Goal: Task Accomplishment & Management: Manage account settings

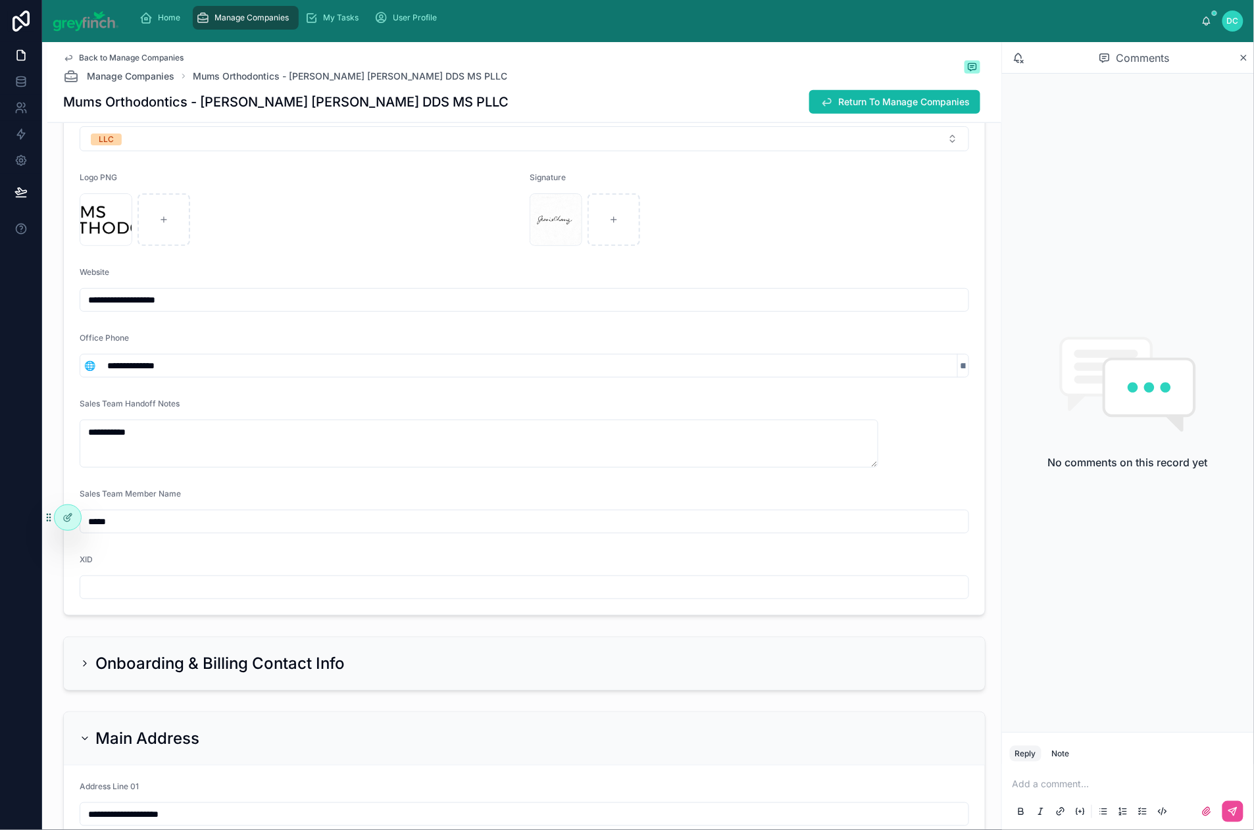
scroll to position [505, 0]
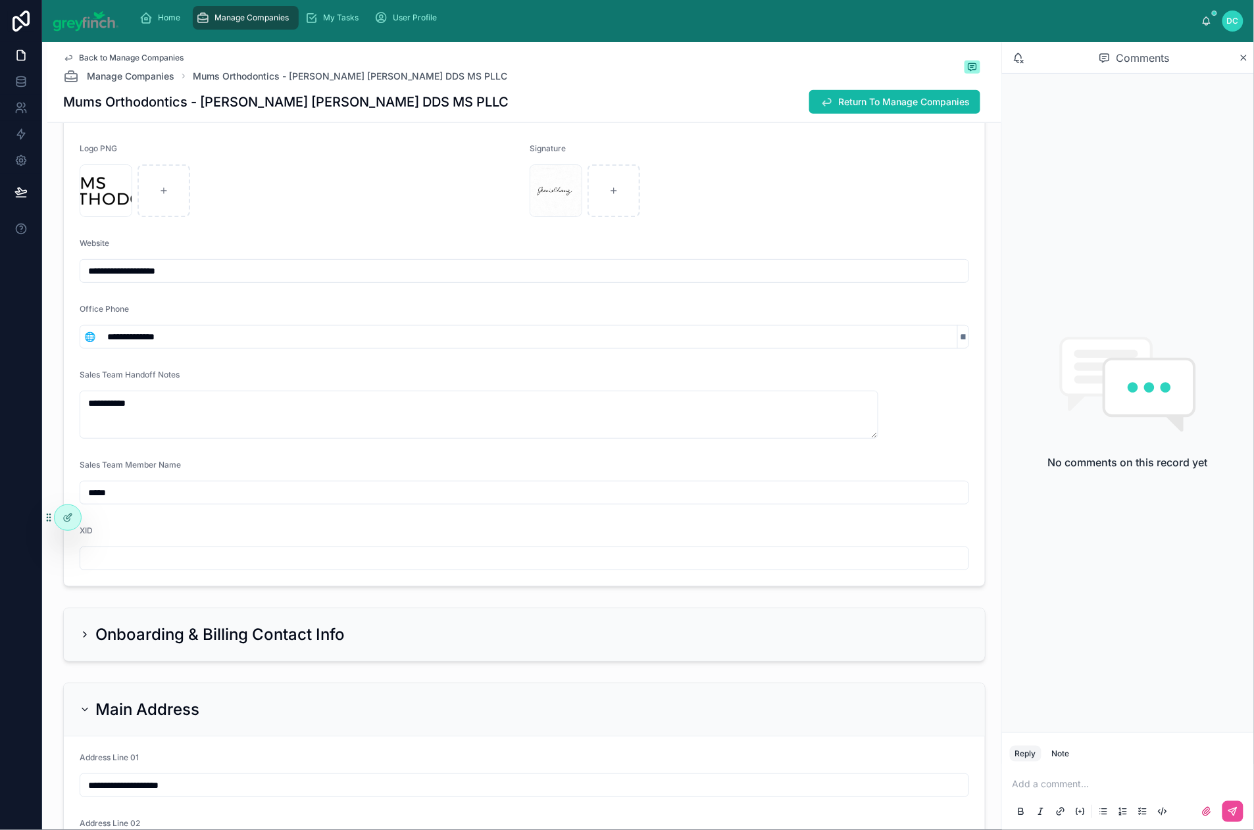
click at [178, 280] on input "**********" at bounding box center [524, 271] width 888 height 18
click at [126, 63] on span "Back to Manage Companies" at bounding box center [131, 58] width 105 height 11
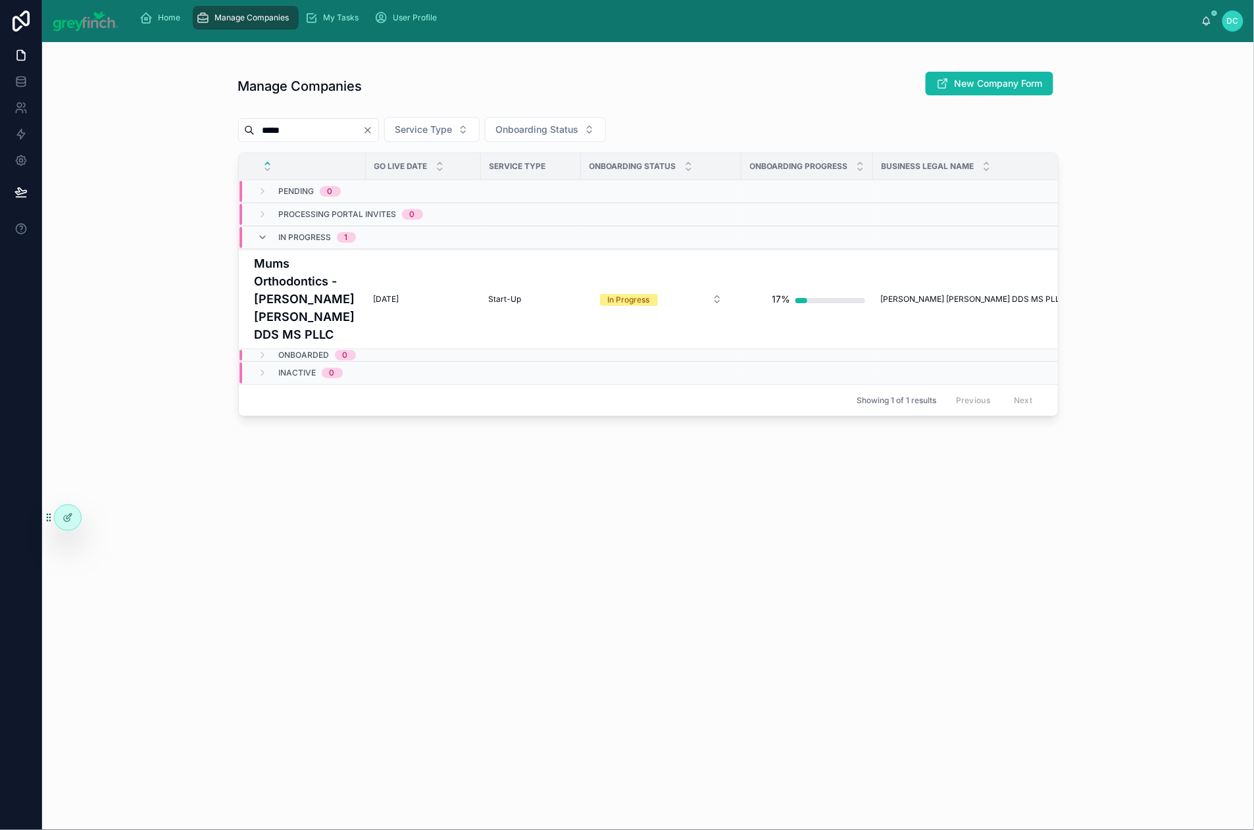
click at [362, 139] on input "*****" at bounding box center [309, 130] width 108 height 18
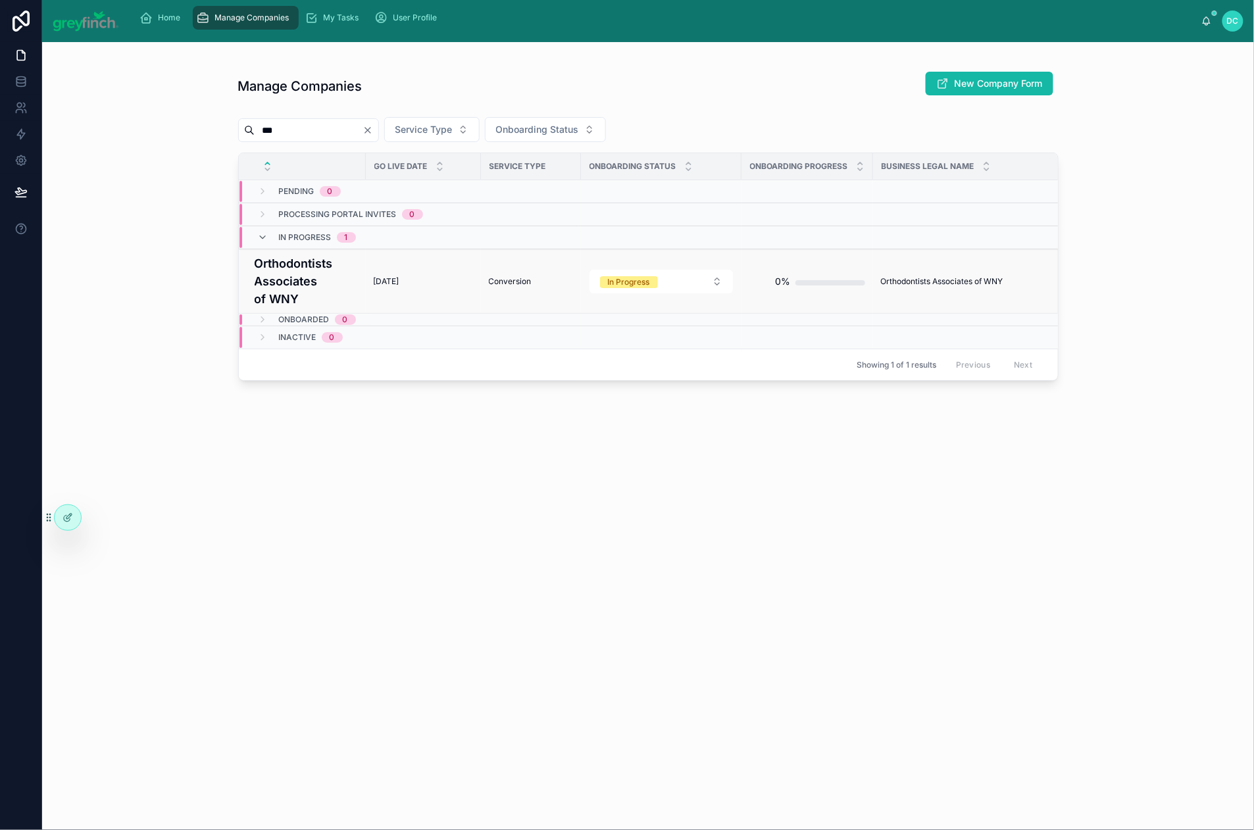
type input "***"
click at [320, 308] on h4 "Orthodontists Associates of WNY" at bounding box center [306, 281] width 103 height 53
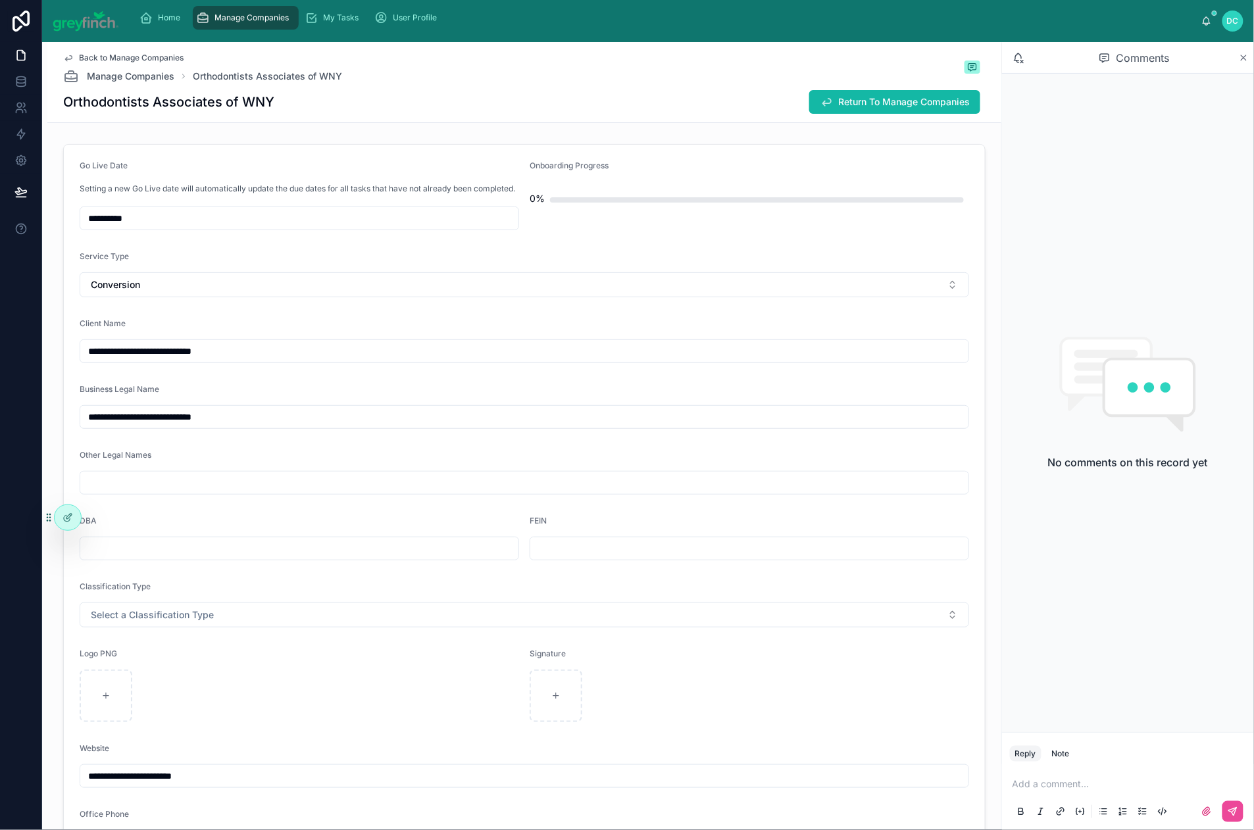
click at [1241, 63] on icon at bounding box center [1244, 58] width 10 height 11
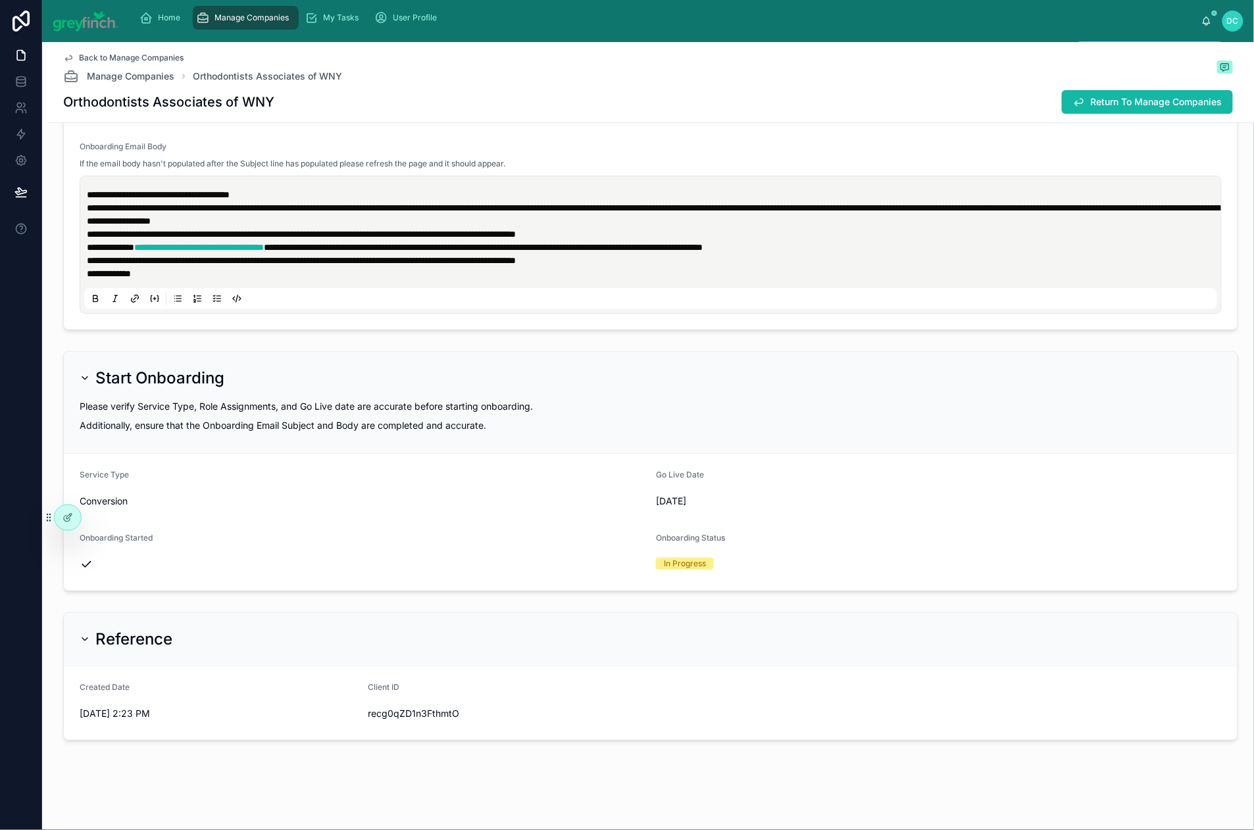
scroll to position [5492, 0]
click at [389, 324] on span "[PERSON_NAME]" at bounding box center [368, 316] width 76 height 13
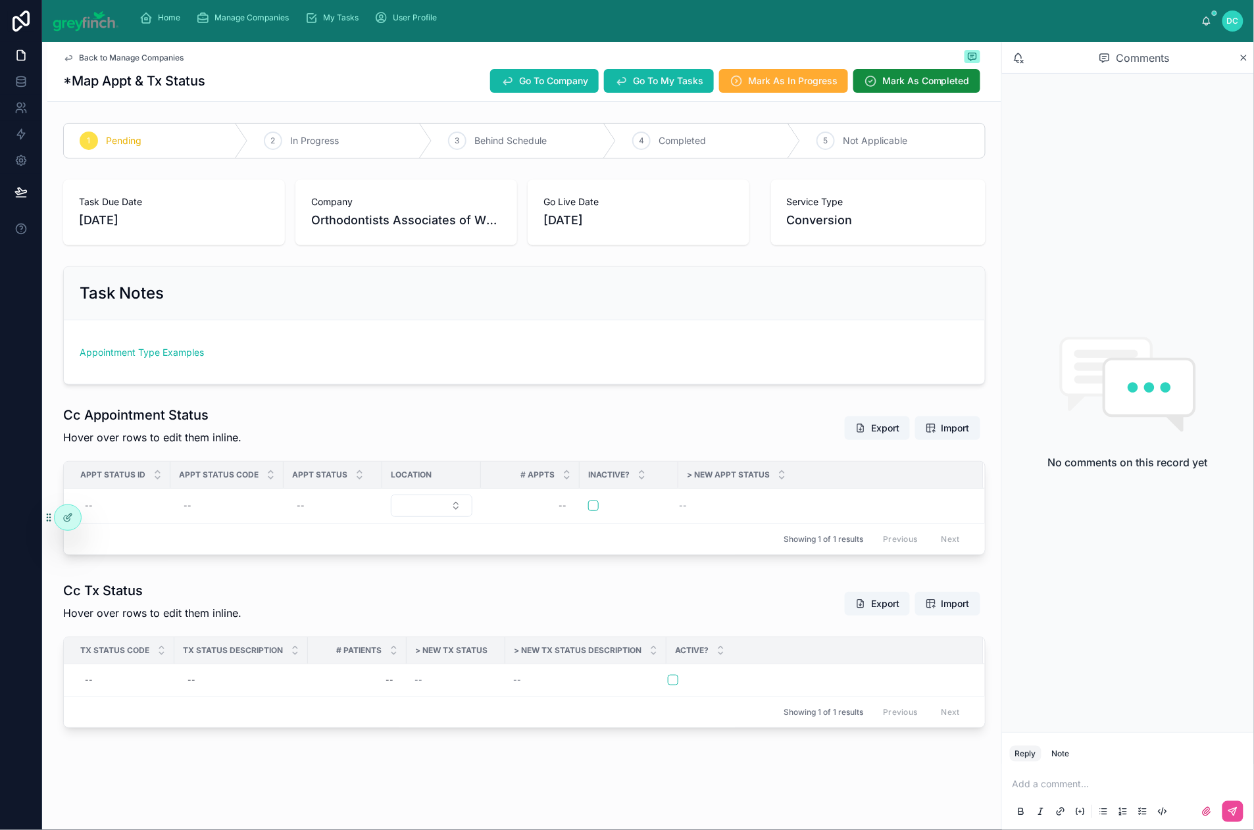
scroll to position [185, 0]
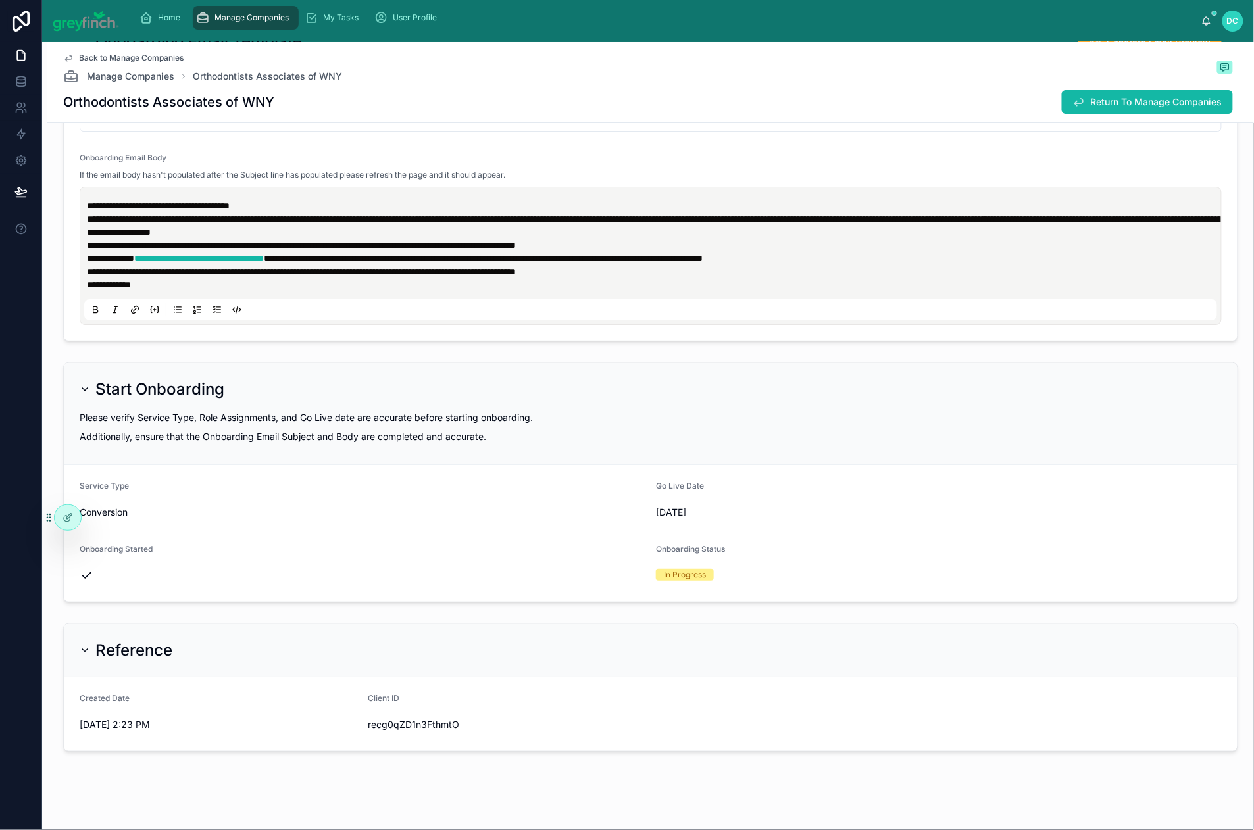
scroll to position [5479, 0]
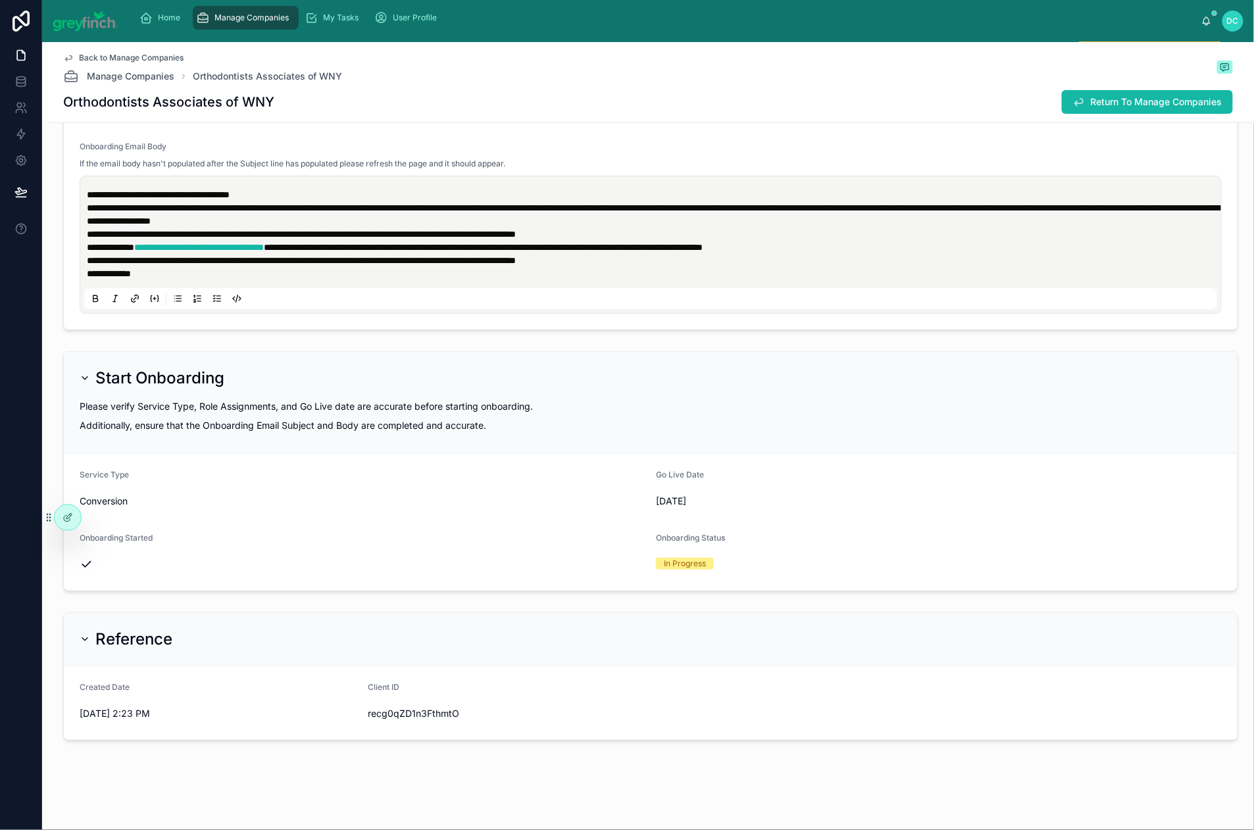
type input "***"
click at [540, 442] on span "[PERSON_NAME]" at bounding box center [515, 435] width 76 height 13
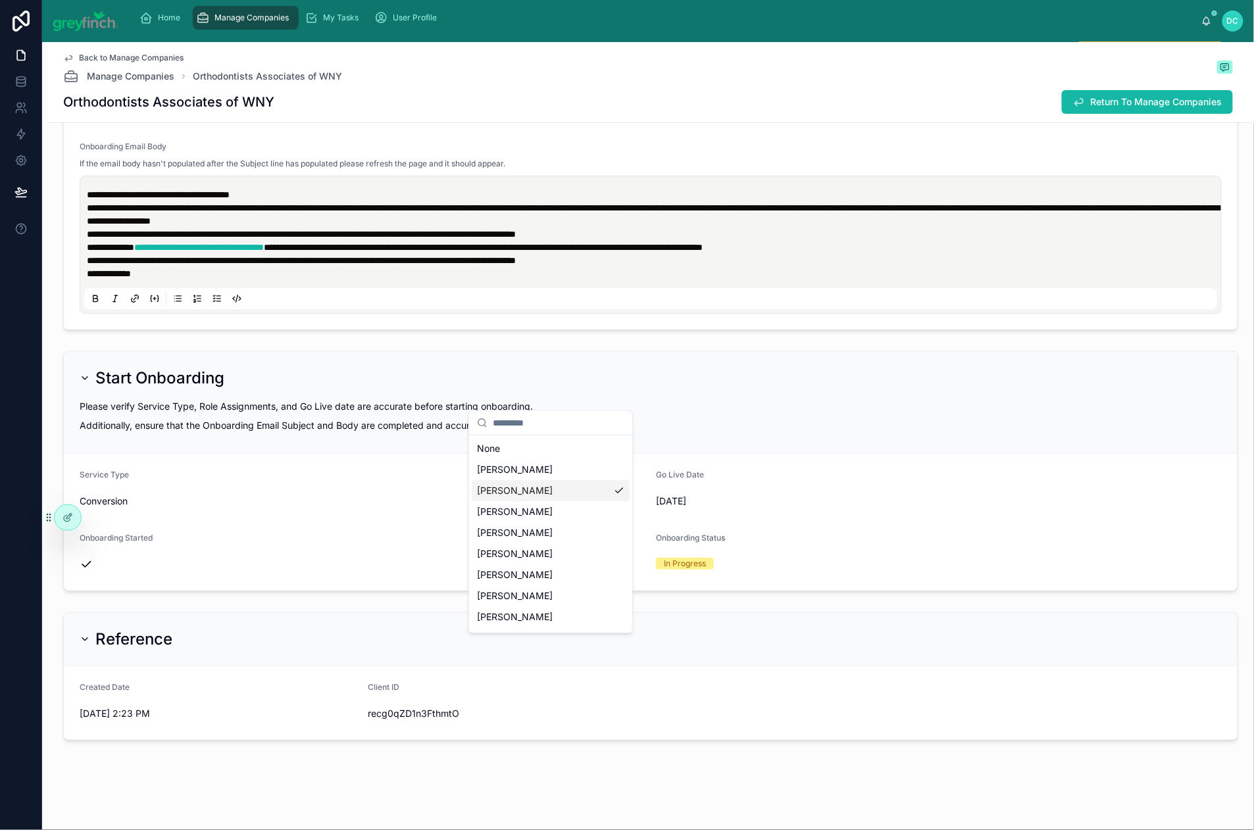
click at [580, 501] on div "[PERSON_NAME]" at bounding box center [551, 490] width 158 height 21
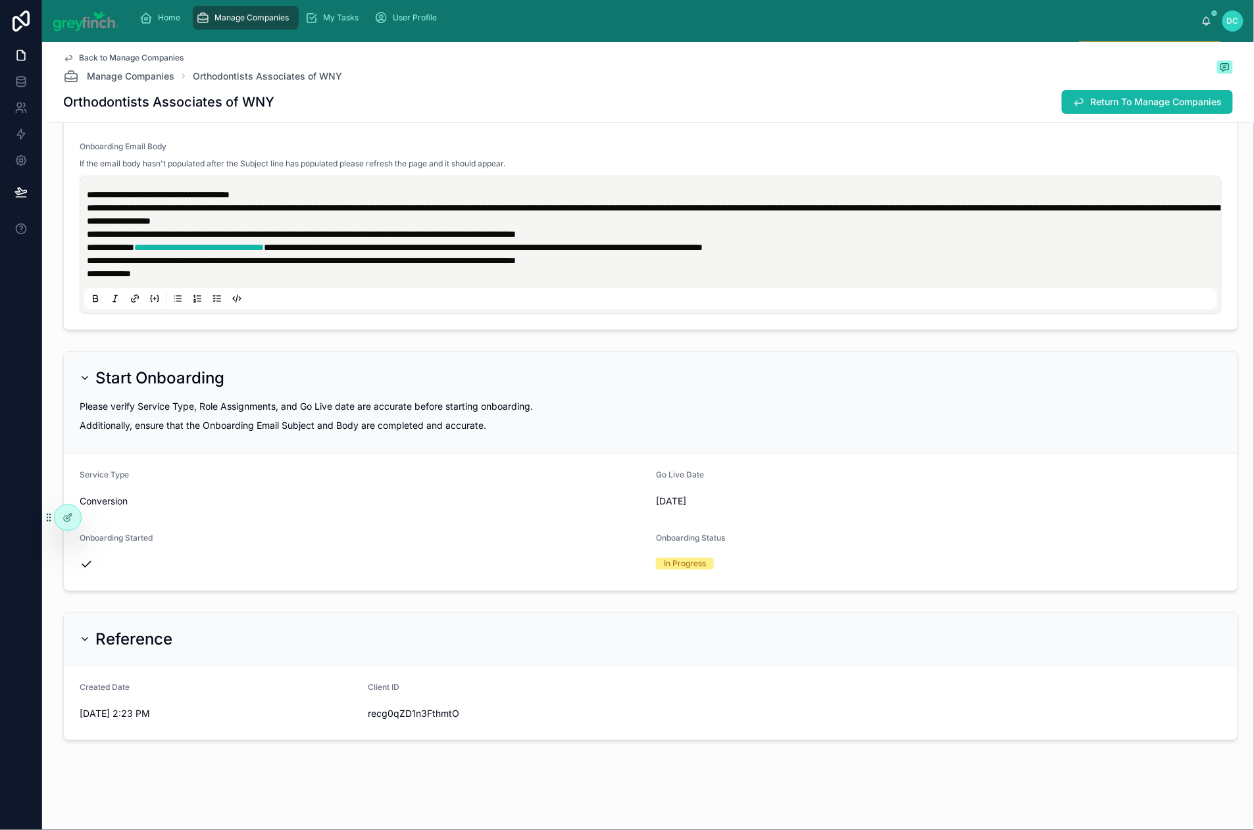
type input "***"
click at [553, 443] on span "[PERSON_NAME]" at bounding box center [515, 436] width 76 height 13
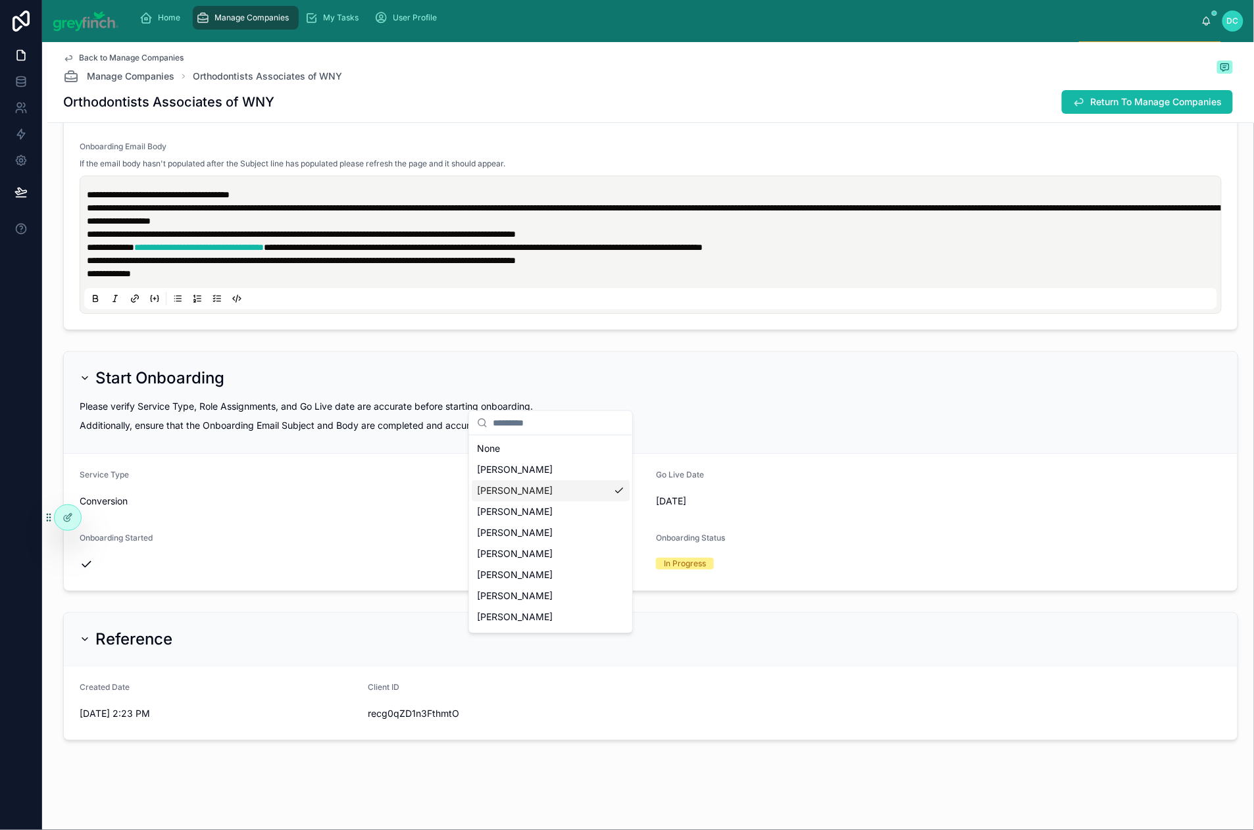
click at [584, 501] on div "[PERSON_NAME]" at bounding box center [551, 490] width 158 height 21
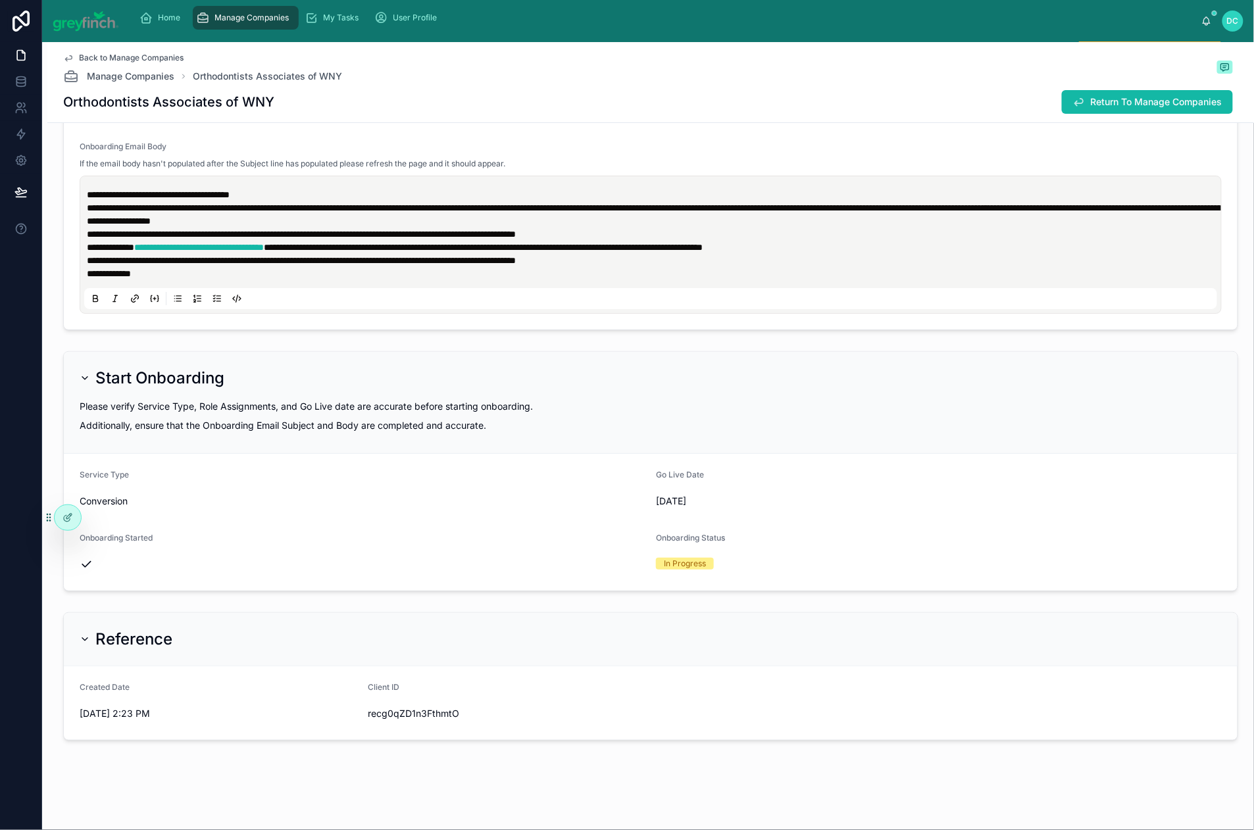
scroll to position [296, 0]
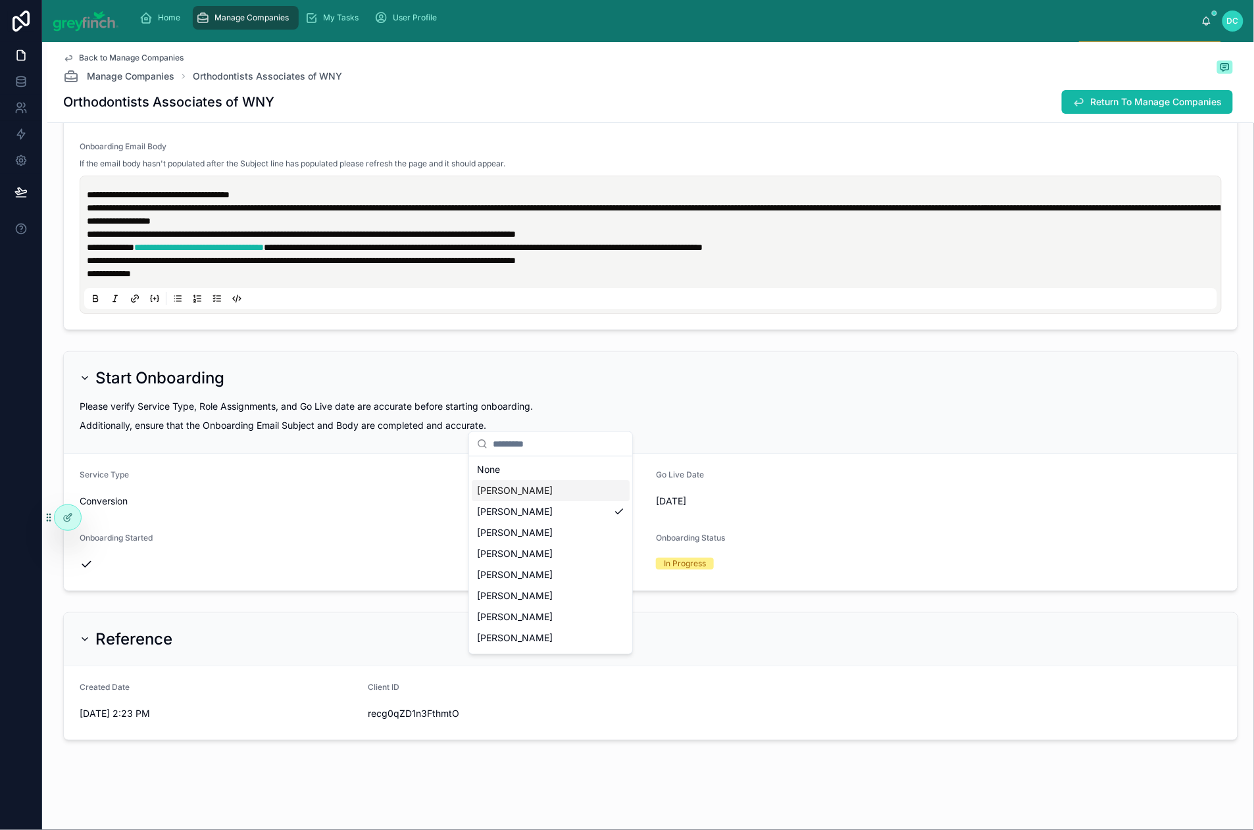
click at [544, 497] on span "[PERSON_NAME]" at bounding box center [515, 490] width 76 height 13
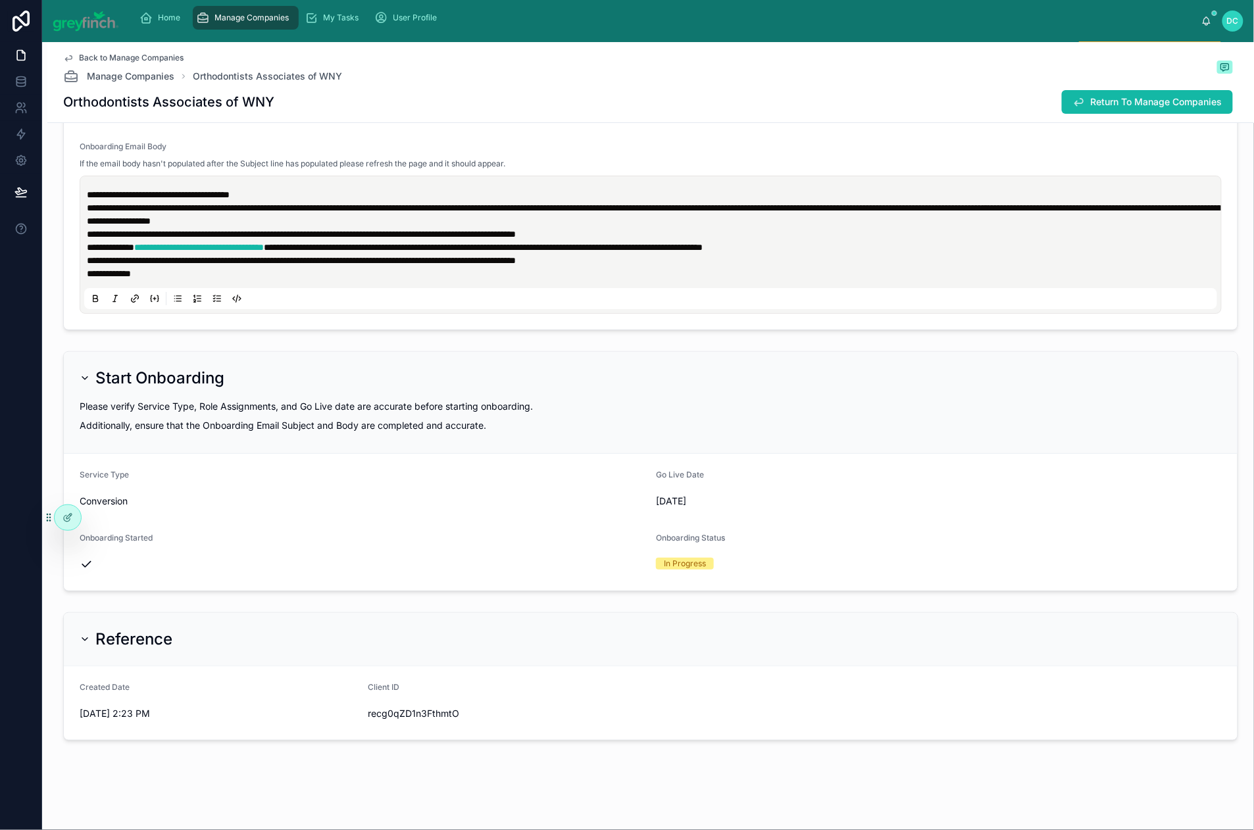
scroll to position [722, 0]
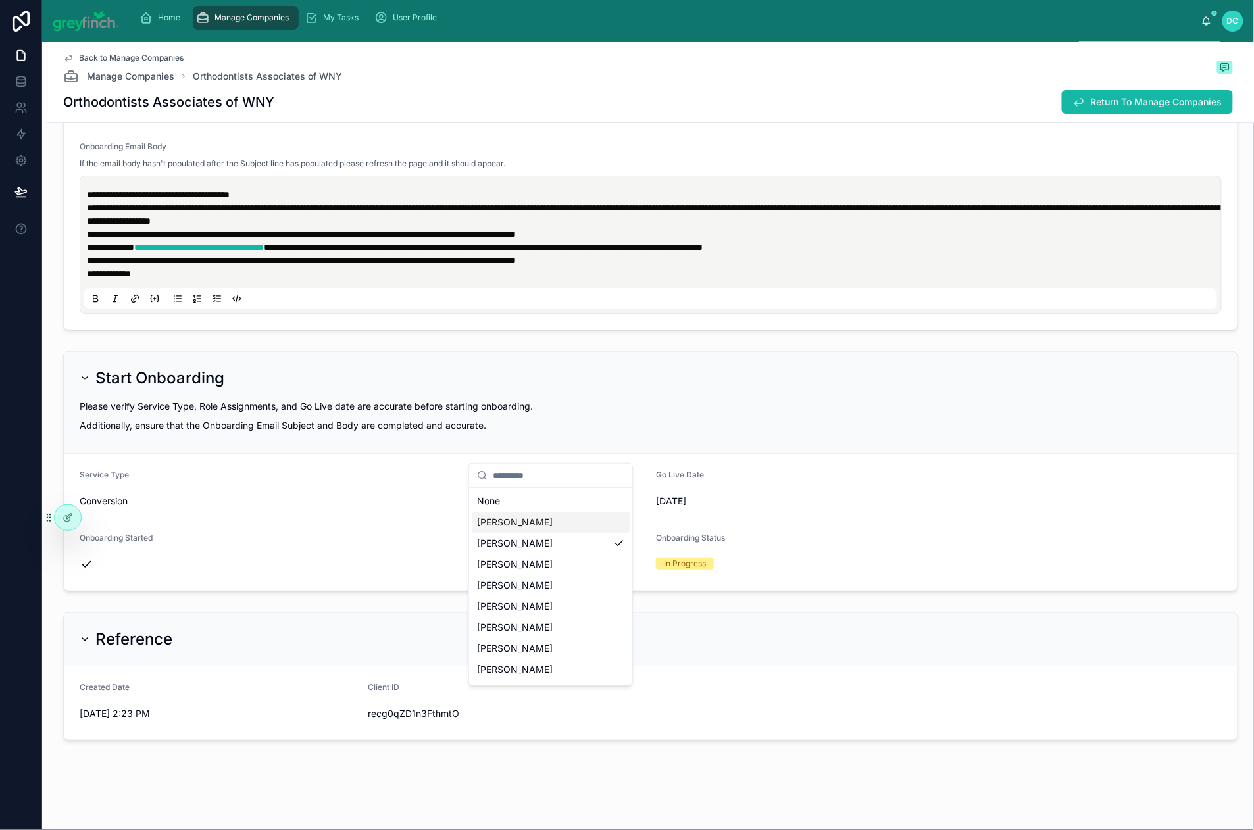
click at [553, 529] on span "[PERSON_NAME]" at bounding box center [515, 522] width 76 height 13
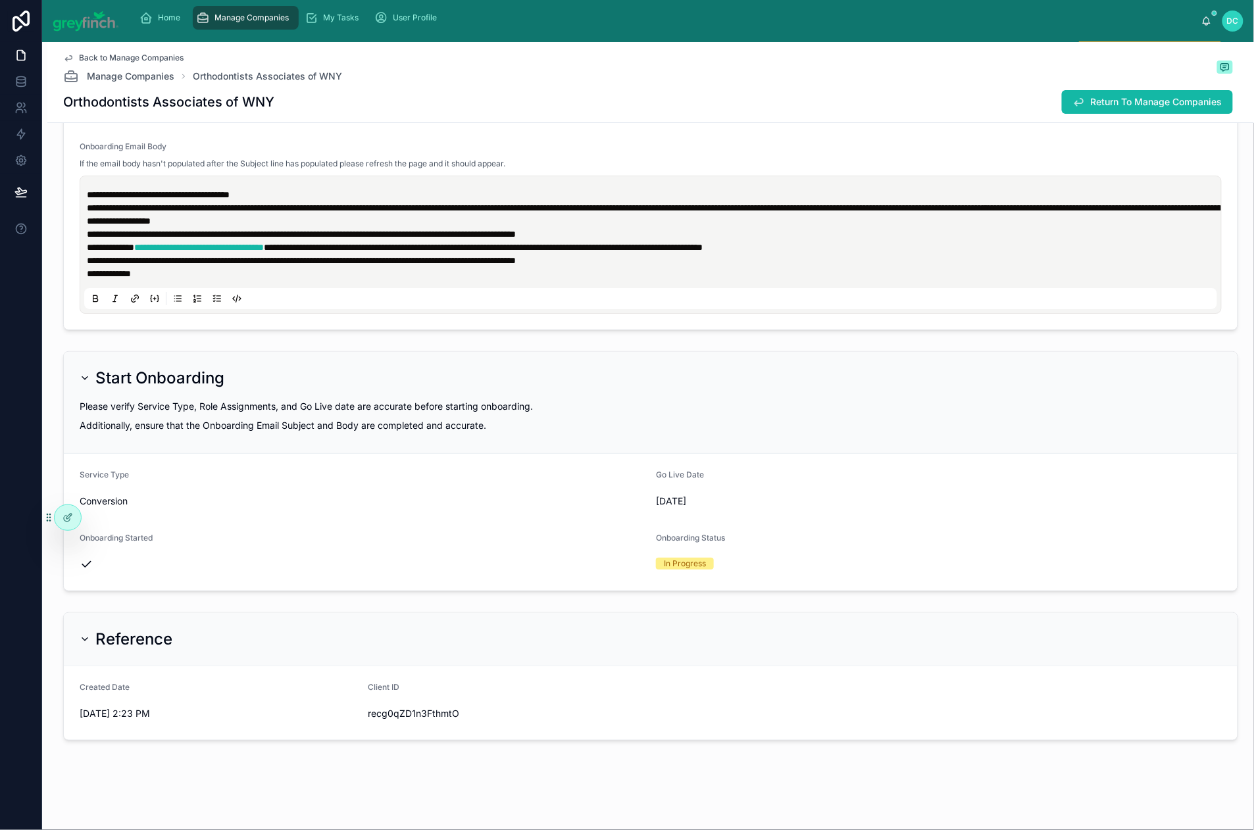
scroll to position [750, 0]
click at [553, 629] on span "[PERSON_NAME]" at bounding box center [515, 622] width 76 height 13
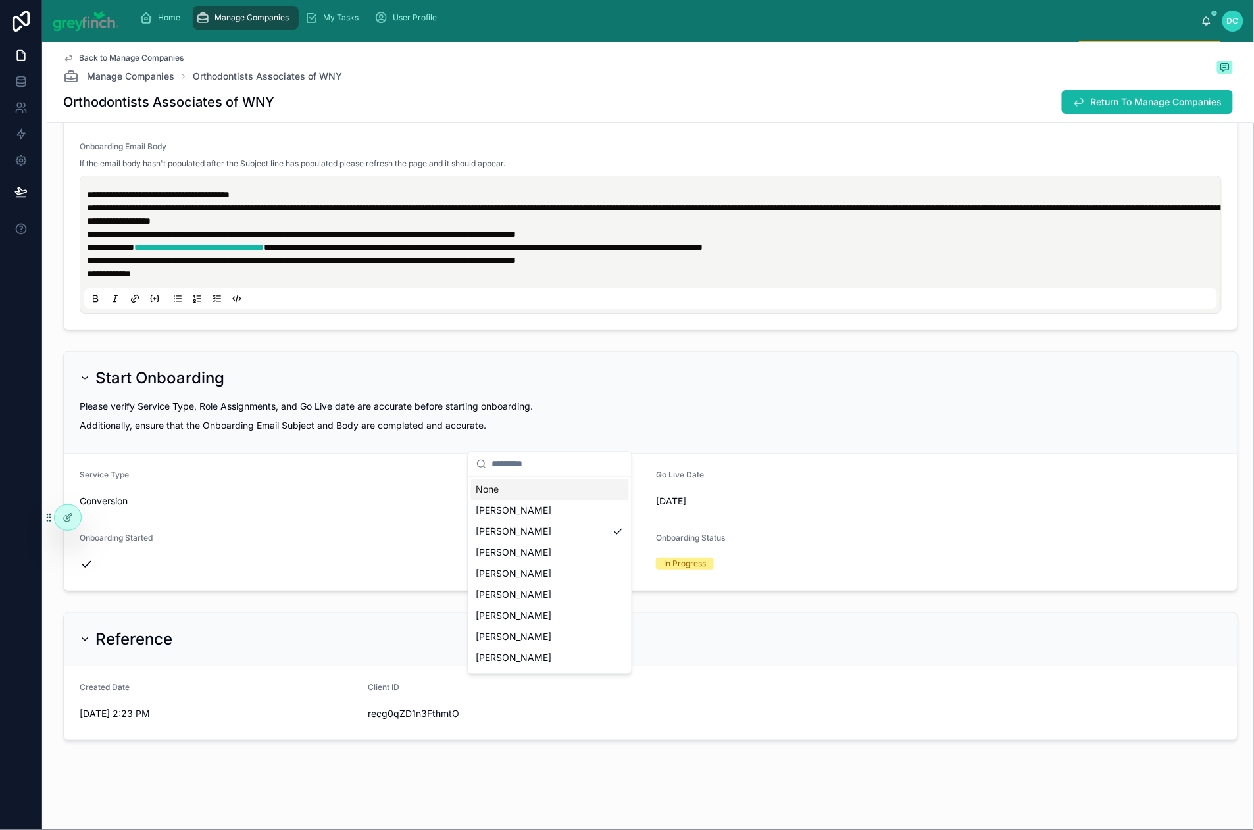
click at [546, 499] on div "None" at bounding box center [550, 490] width 158 height 21
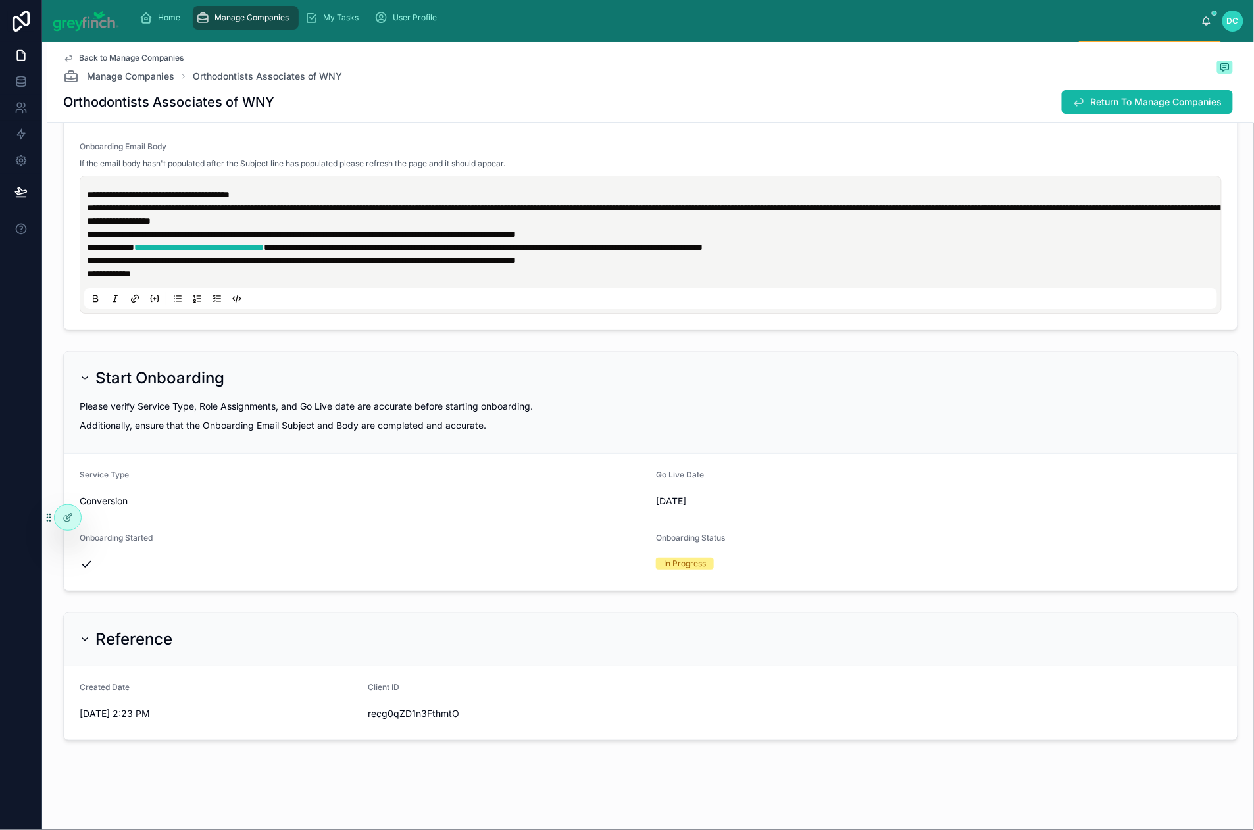
scroll to position [675, 1]
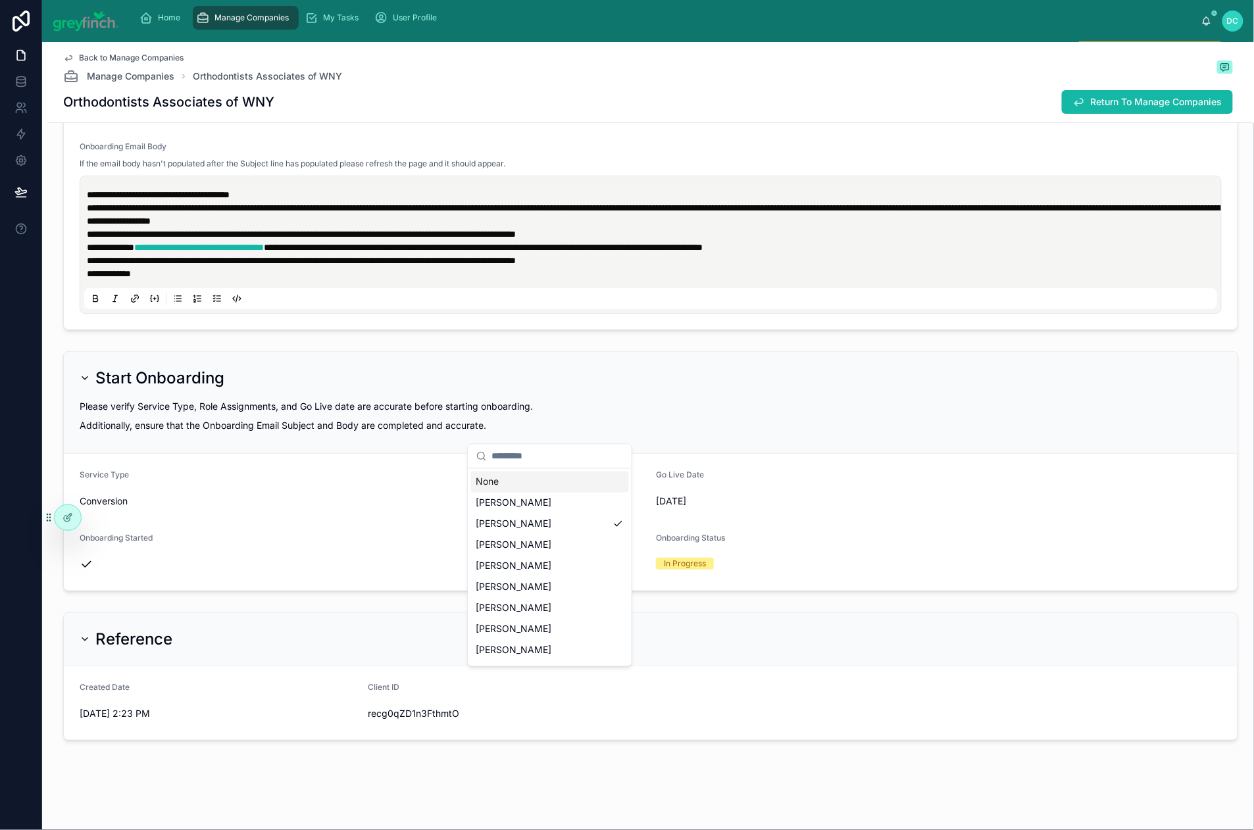
click at [600, 491] on div "None" at bounding box center [550, 482] width 158 height 21
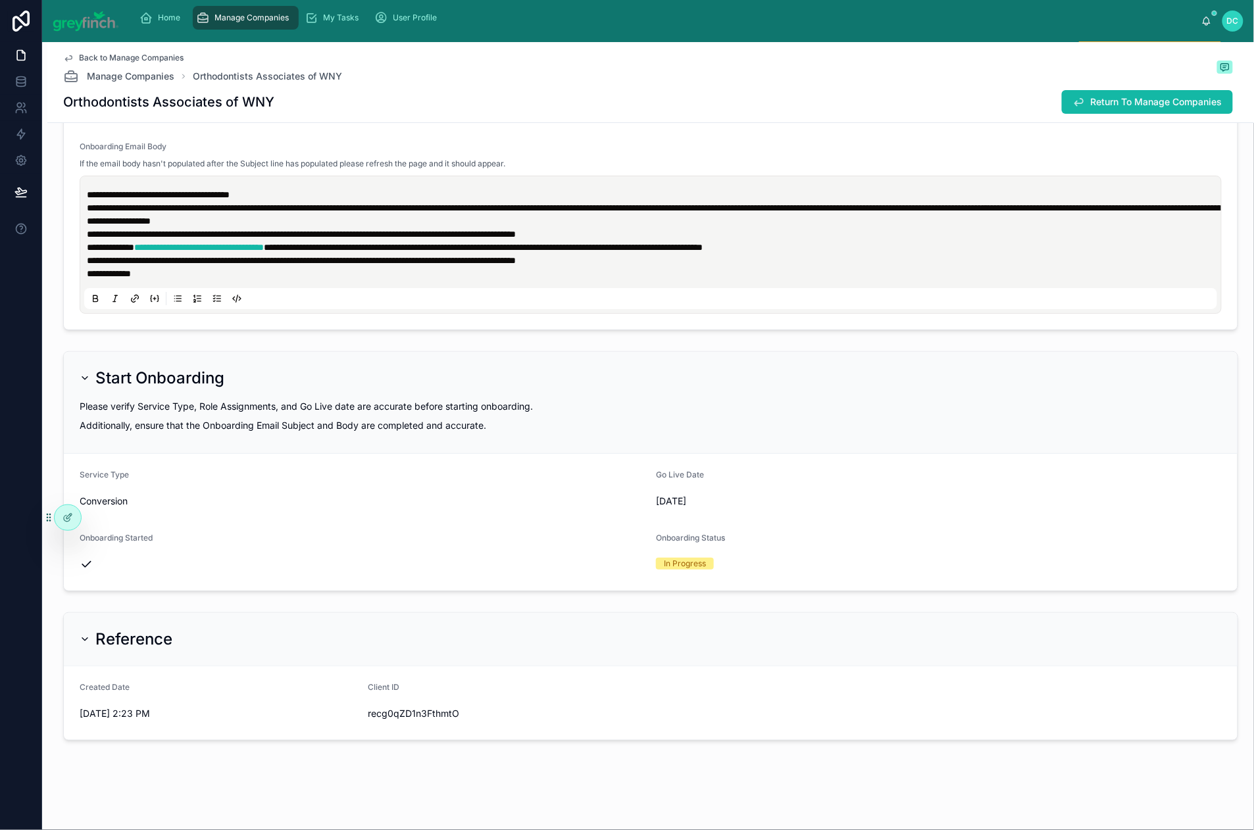
scroll to position [601, 1]
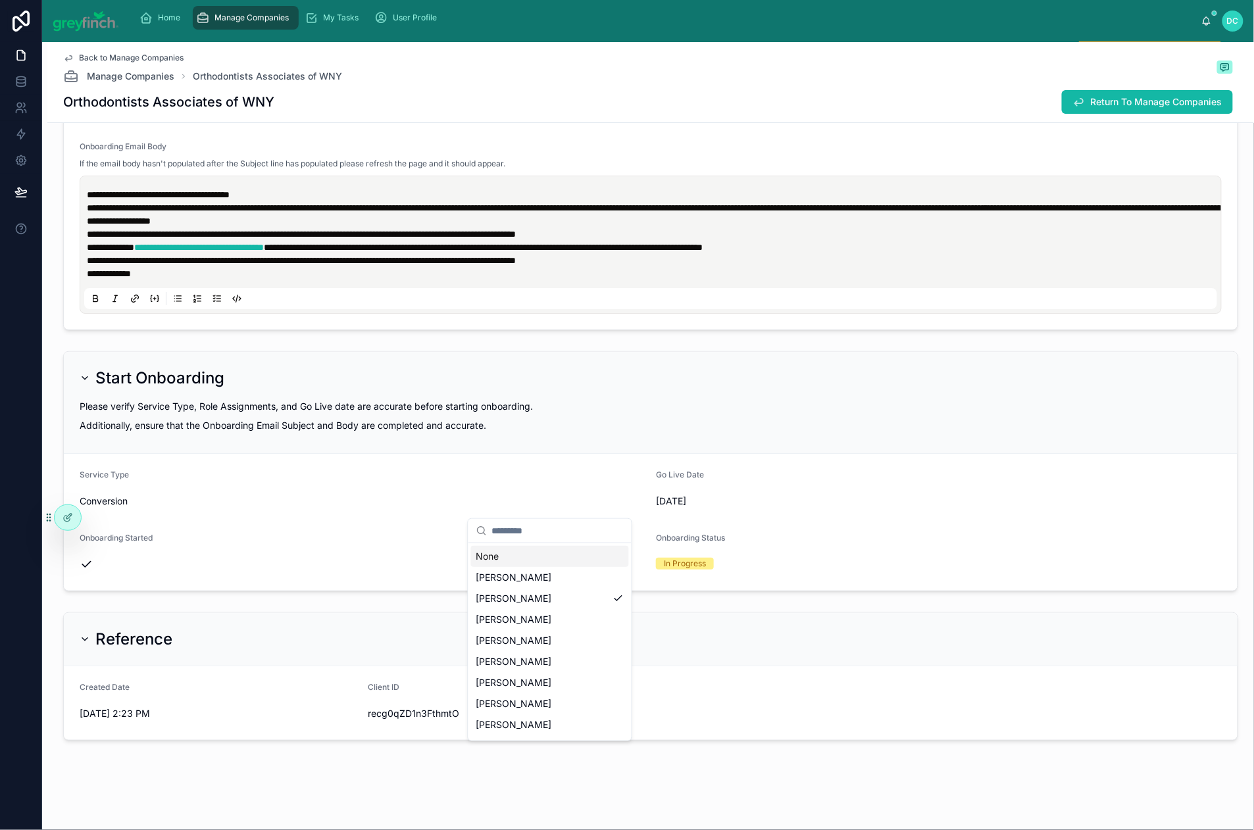
click at [562, 564] on div "None" at bounding box center [550, 556] width 158 height 21
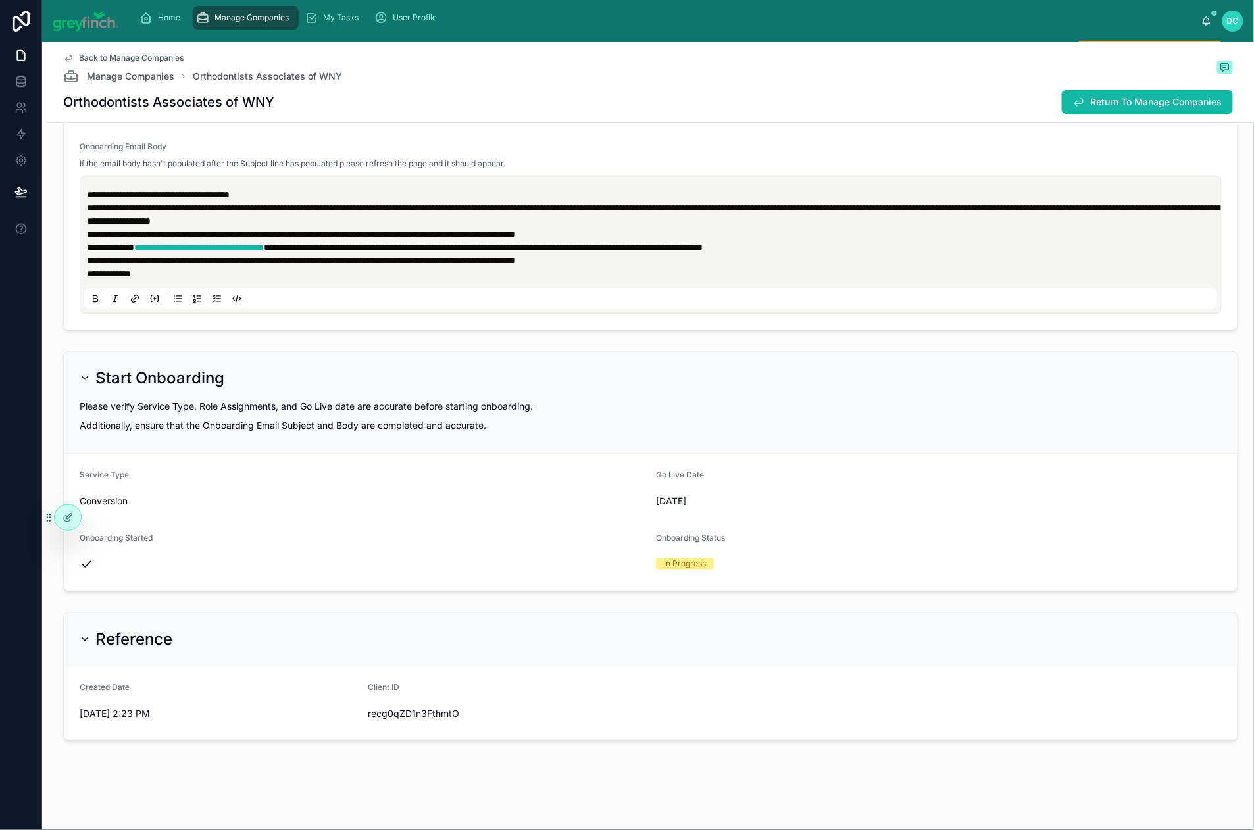
scroll to position [526, 1]
click at [595, 412] on div "[PERSON_NAME]" at bounding box center [550, 401] width 158 height 21
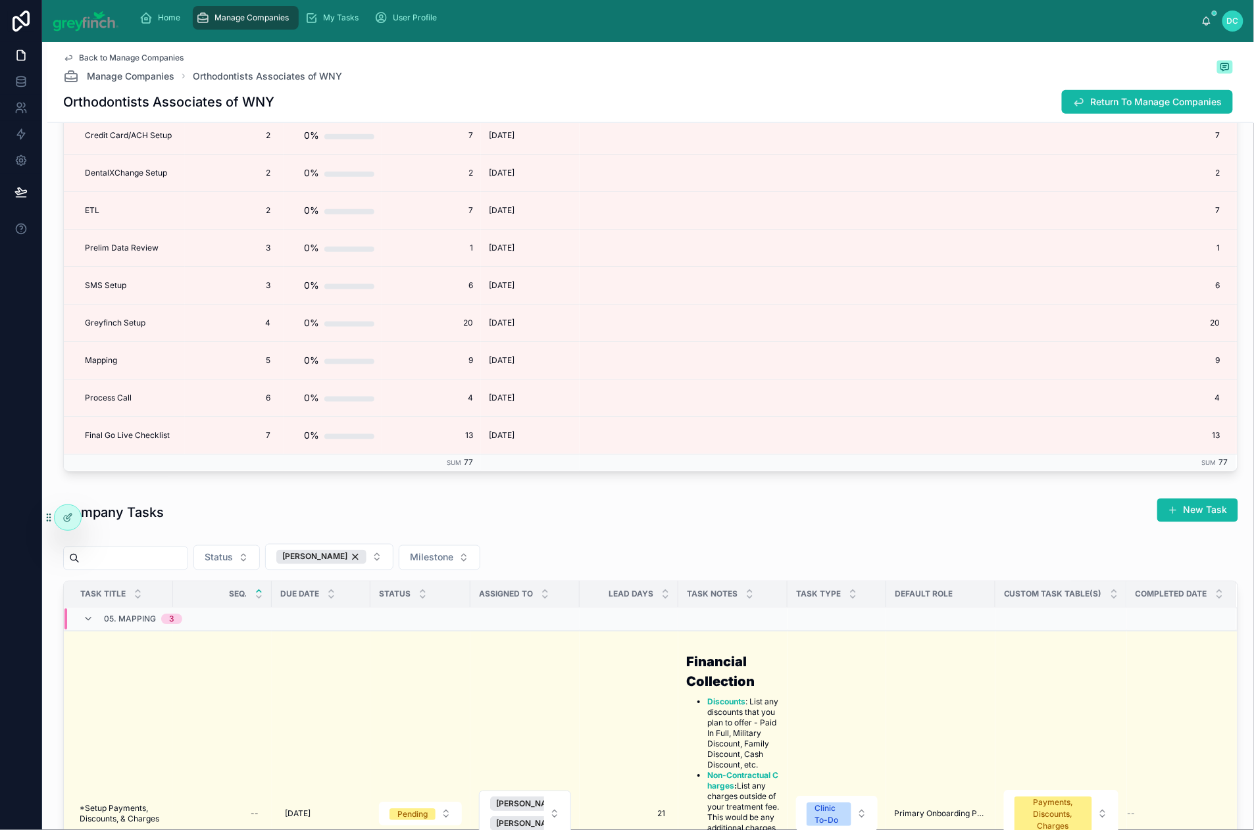
scroll to position [4254, 0]
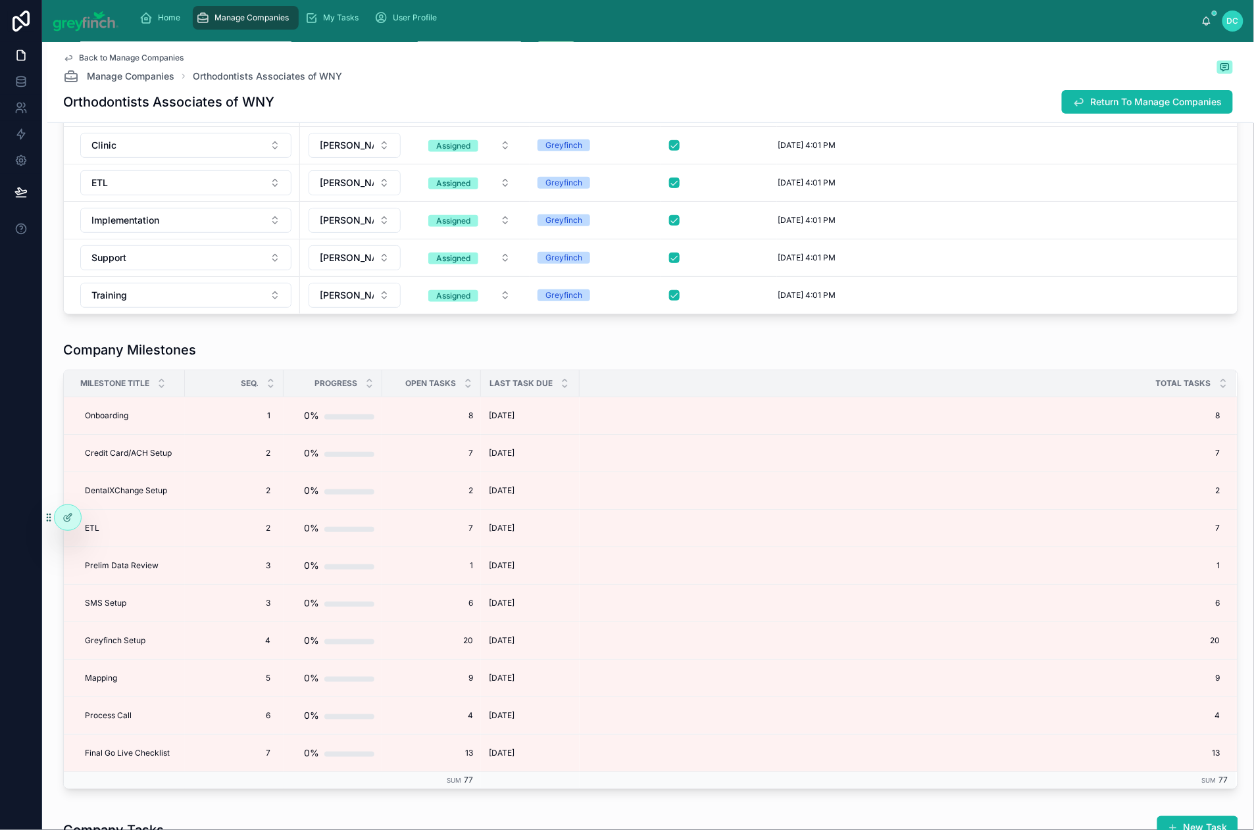
scroll to position [3897, 0]
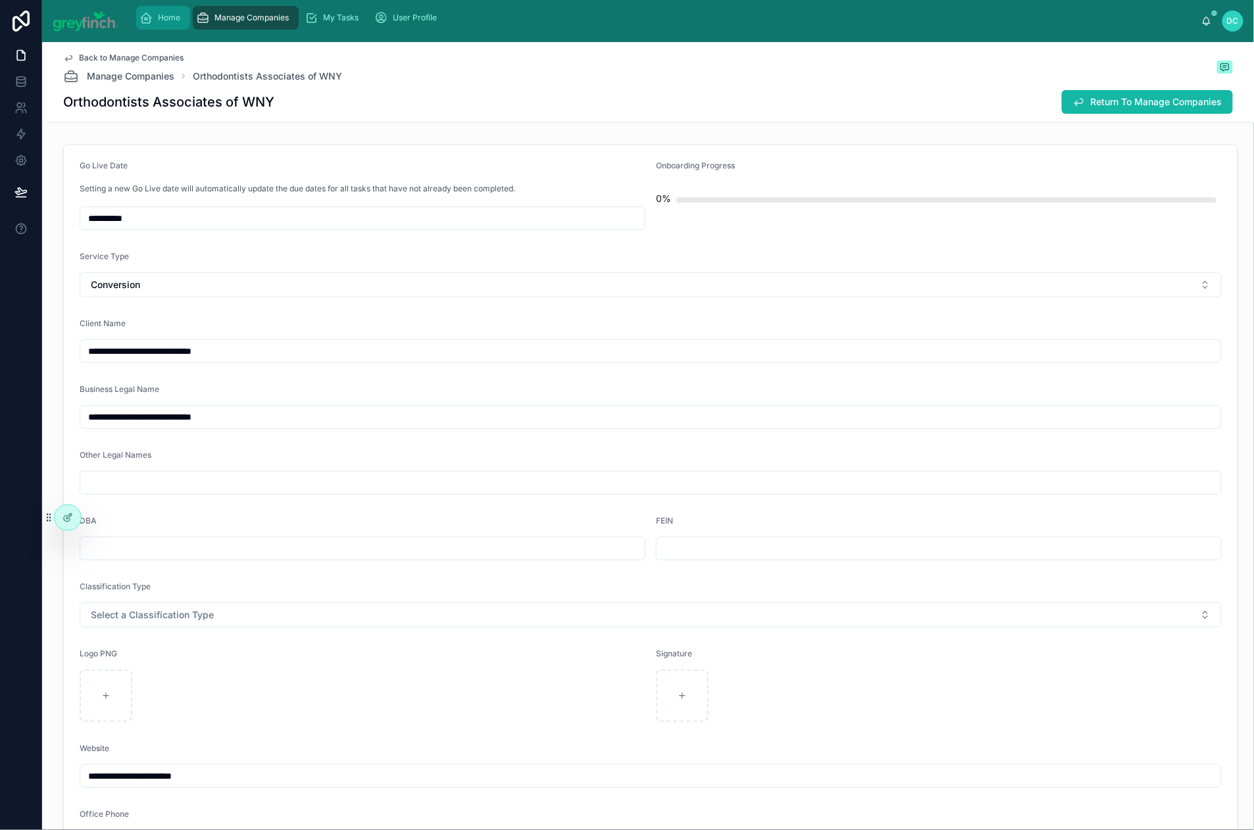
click at [181, 23] on span "Home" at bounding box center [170, 17] width 22 height 11
